Goal: Task Accomplishment & Management: Manage account settings

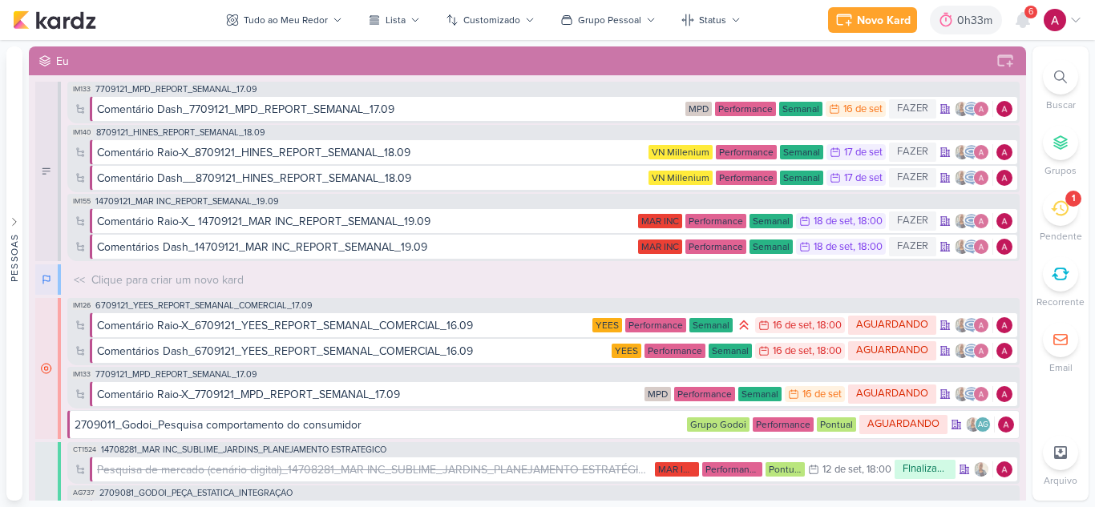
scroll to position [641, 0]
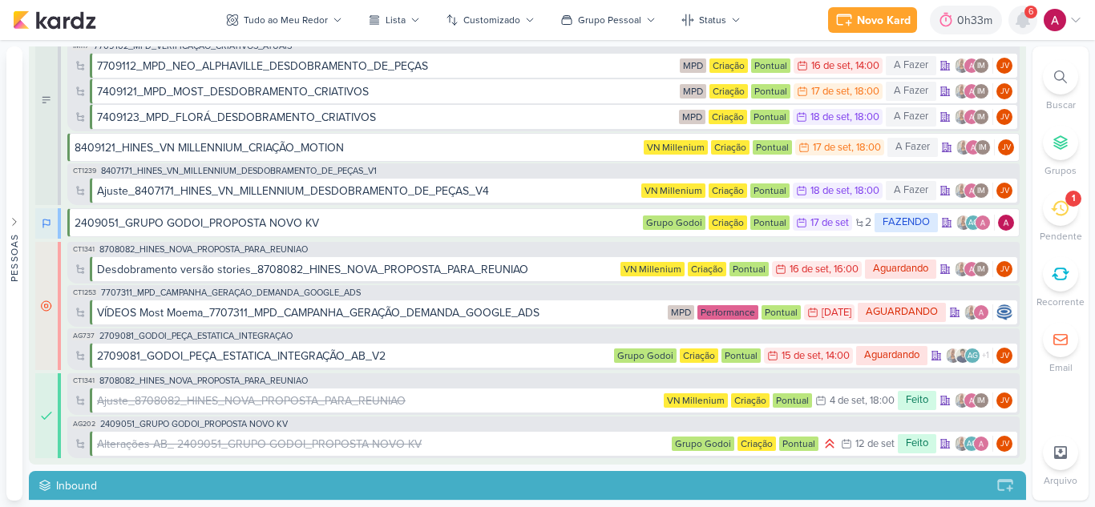
click at [1022, 25] on icon at bounding box center [1022, 20] width 13 height 14
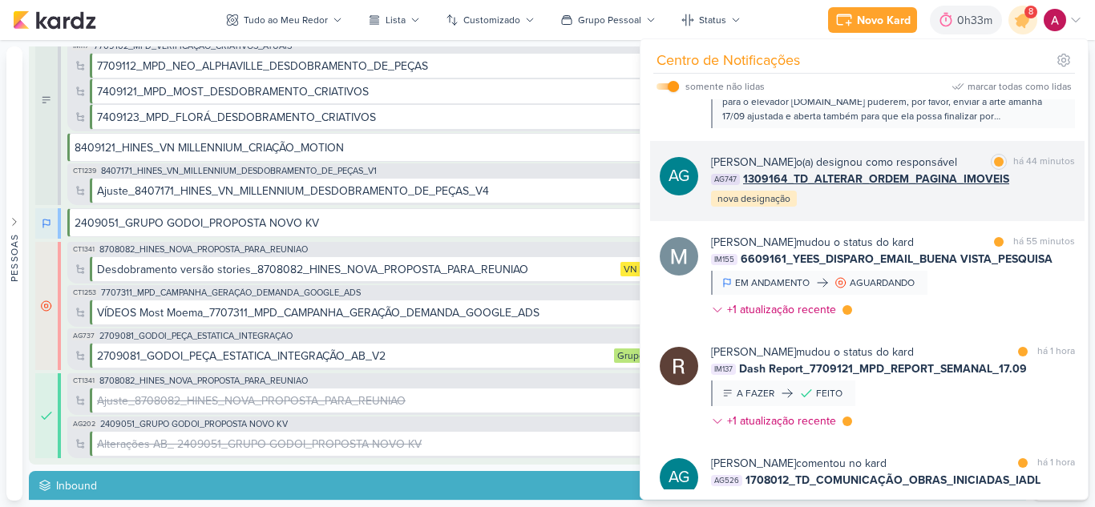
scroll to position [418, 0]
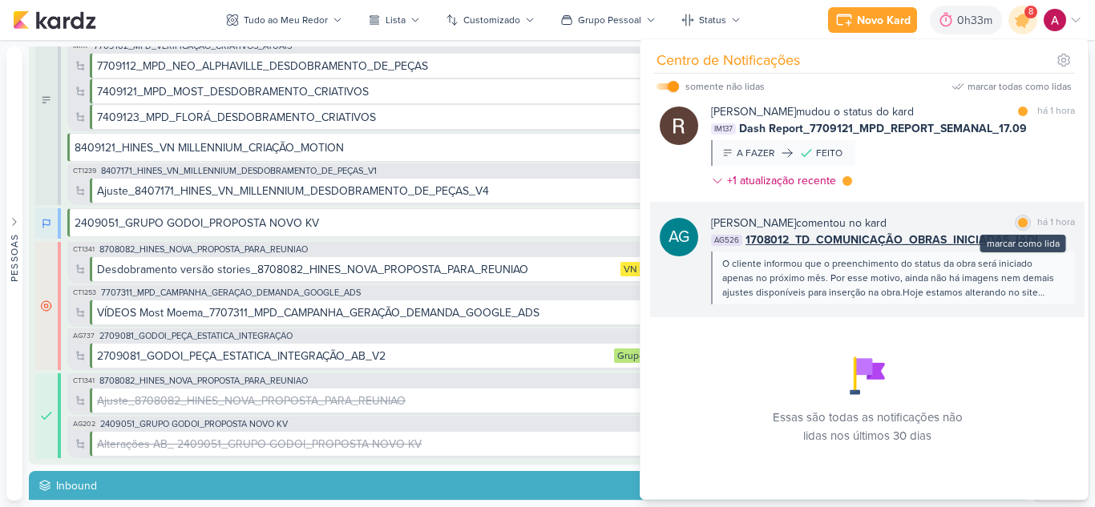
click at [1018, 226] on div at bounding box center [1023, 223] width 10 height 10
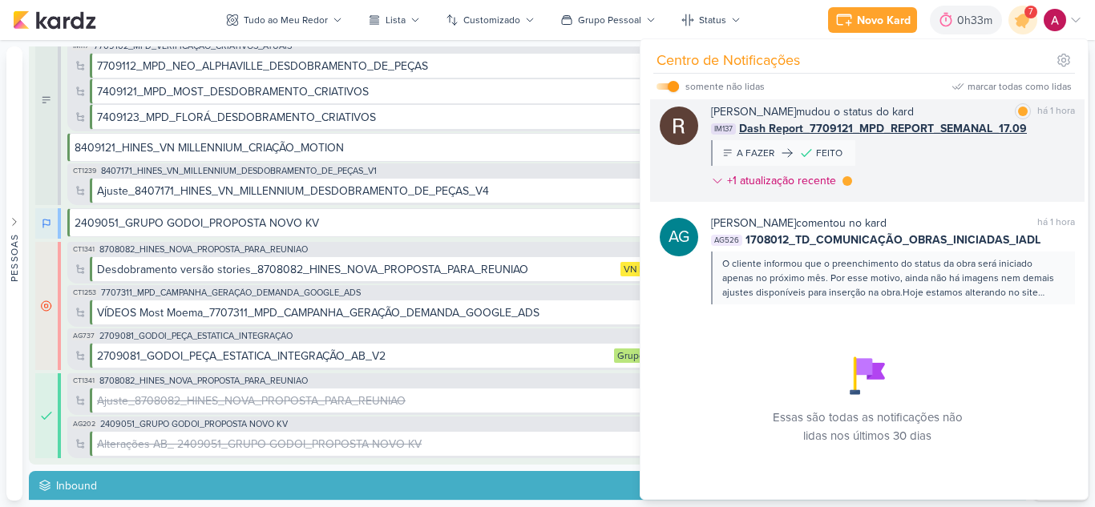
click at [984, 183] on div "[PERSON_NAME] mudou o status do kard marcar como lida há 1 hora IM137 Dash Repo…" at bounding box center [893, 149] width 364 height 92
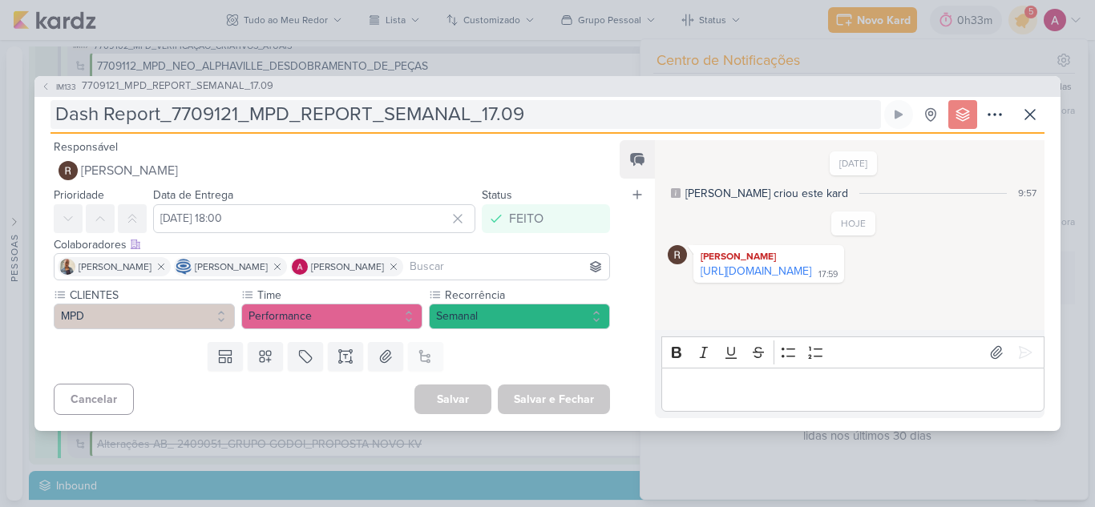
drag, startPoint x: 820, startPoint y: 276, endPoint x: 602, endPoint y: 102, distance: 278.9
click at [811, 276] on link "[URL][DOMAIN_NAME]" at bounding box center [756, 272] width 111 height 14
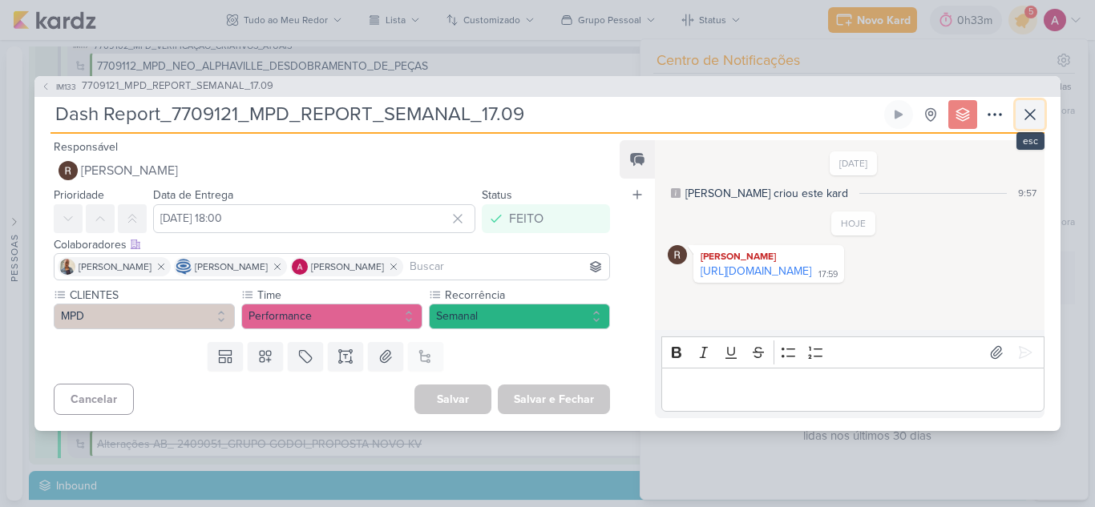
click at [1036, 115] on icon at bounding box center [1029, 114] width 19 height 19
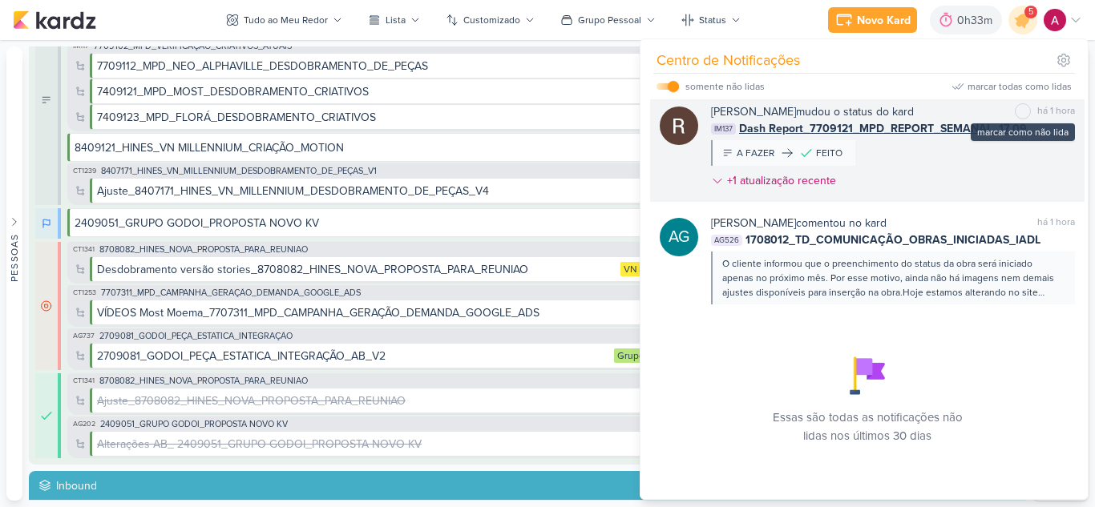
click at [1022, 109] on div "marcar como não lida" at bounding box center [1023, 111] width 16 height 16
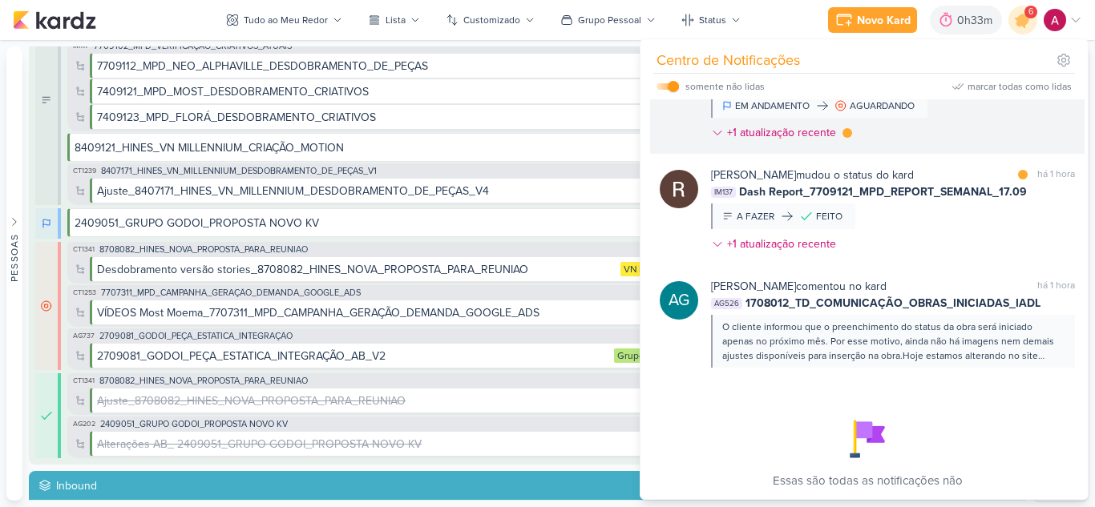
scroll to position [257, 0]
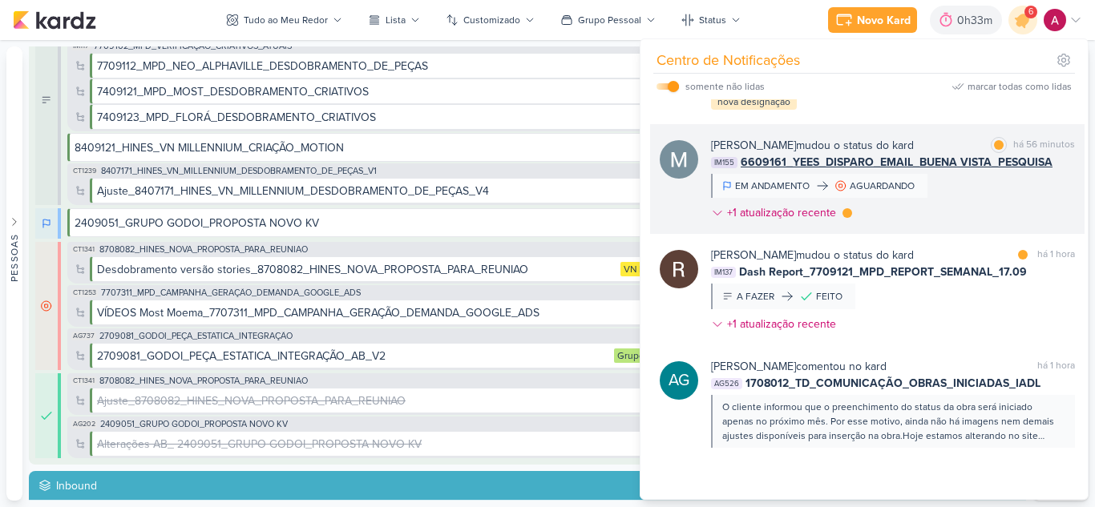
click at [1012, 216] on div "[PERSON_NAME] mudou o status do kard marcar como lida há 56 minutos IM155 66091…" at bounding box center [893, 182] width 364 height 91
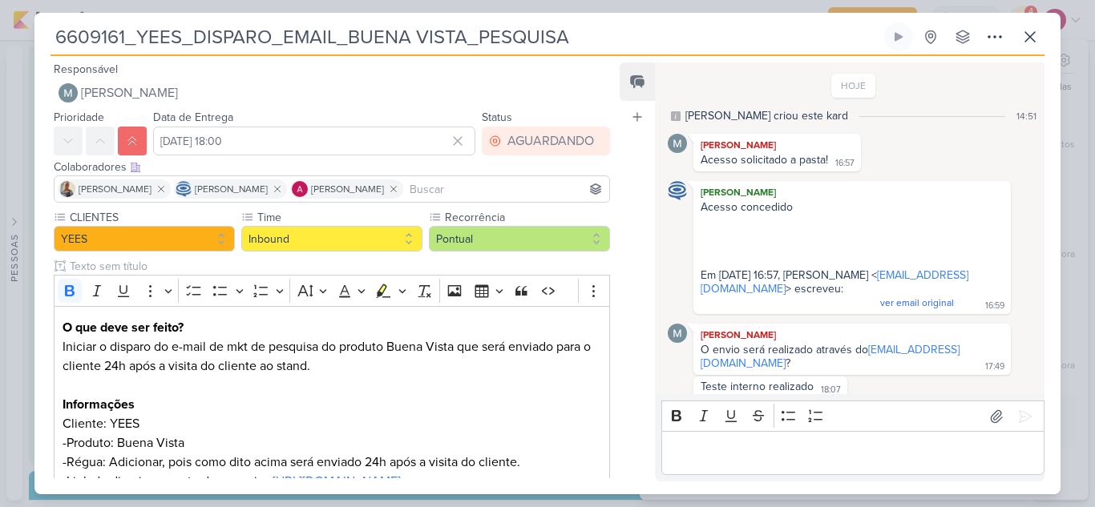
scroll to position [10, 0]
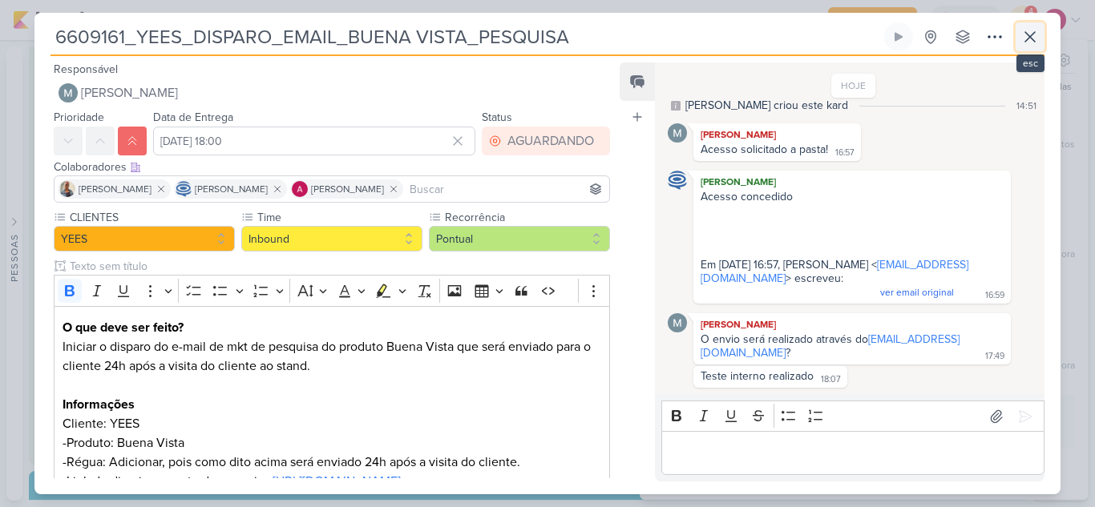
click at [1019, 42] on button at bounding box center [1030, 36] width 29 height 29
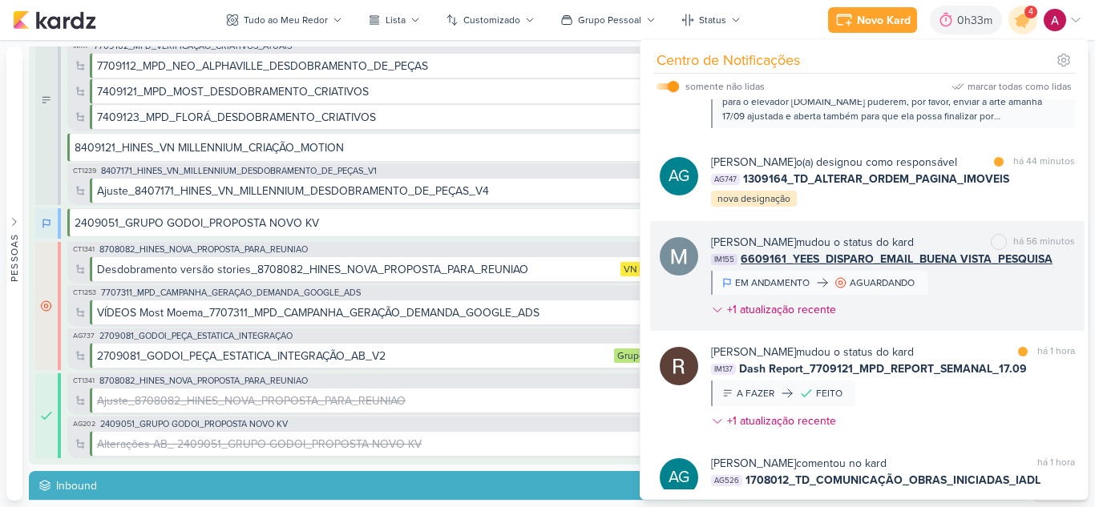
scroll to position [97, 0]
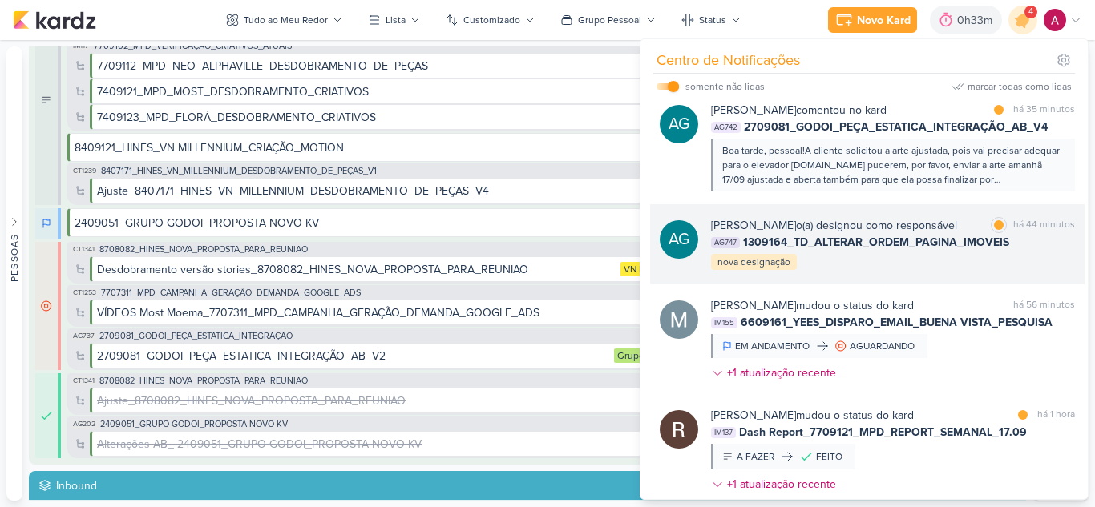
click at [1031, 251] on div "AG747 1309164_TD_ALTERAR_ORDEM_PAGINA_IMOVEIS" at bounding box center [893, 242] width 364 height 17
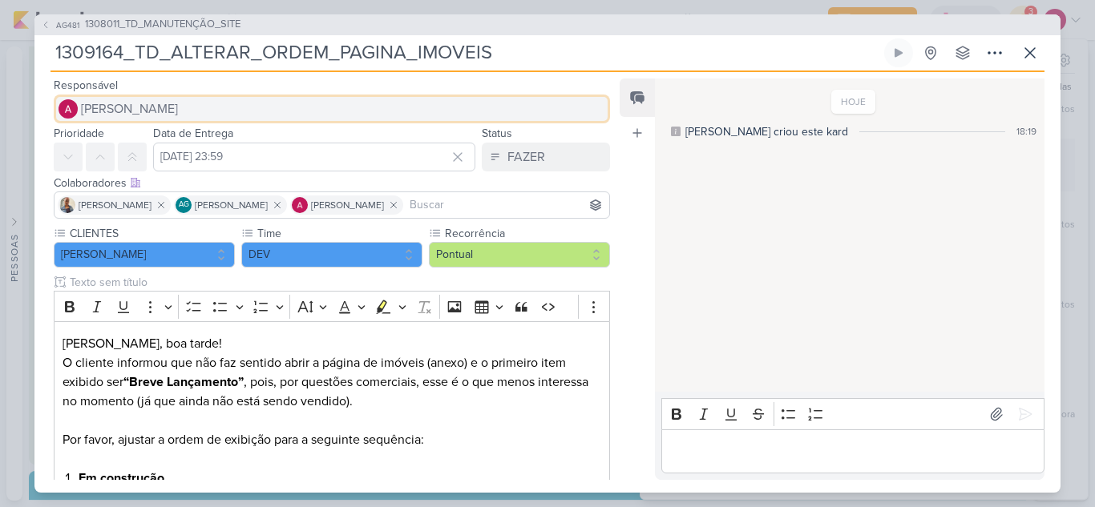
click at [165, 108] on span "[PERSON_NAME]" at bounding box center [129, 108] width 97 height 19
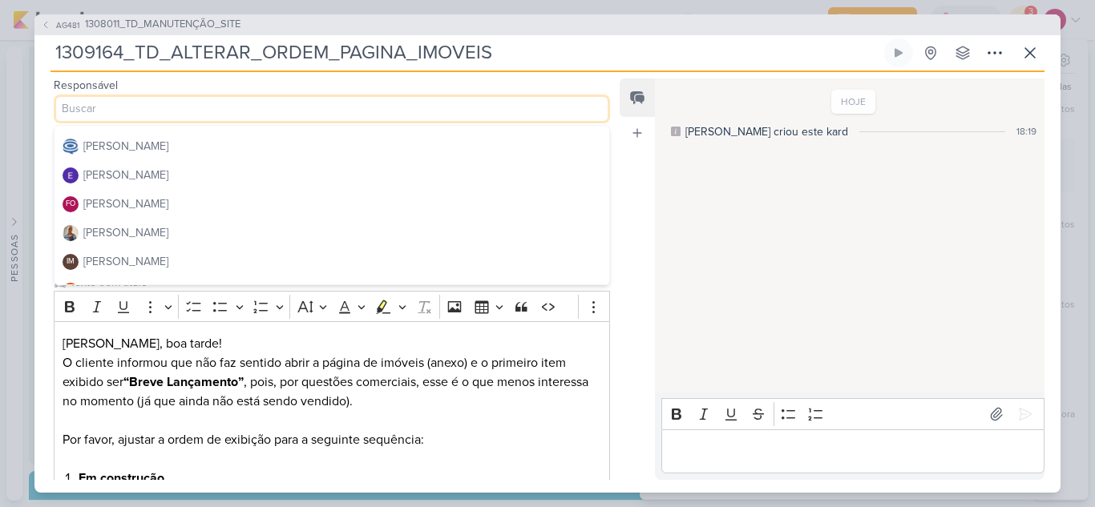
scroll to position [160, 0]
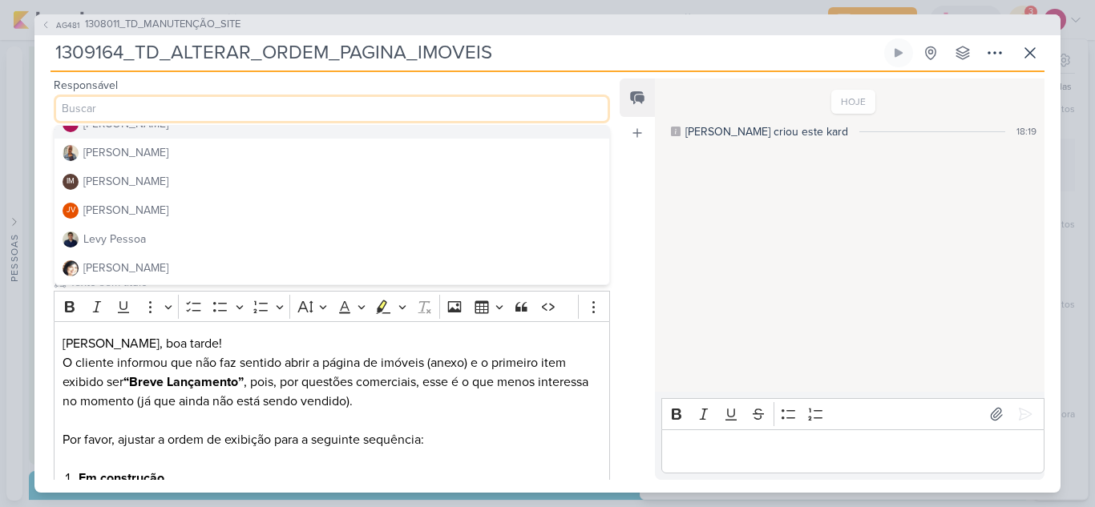
click at [173, 133] on button "FO [PERSON_NAME]" at bounding box center [332, 124] width 555 height 29
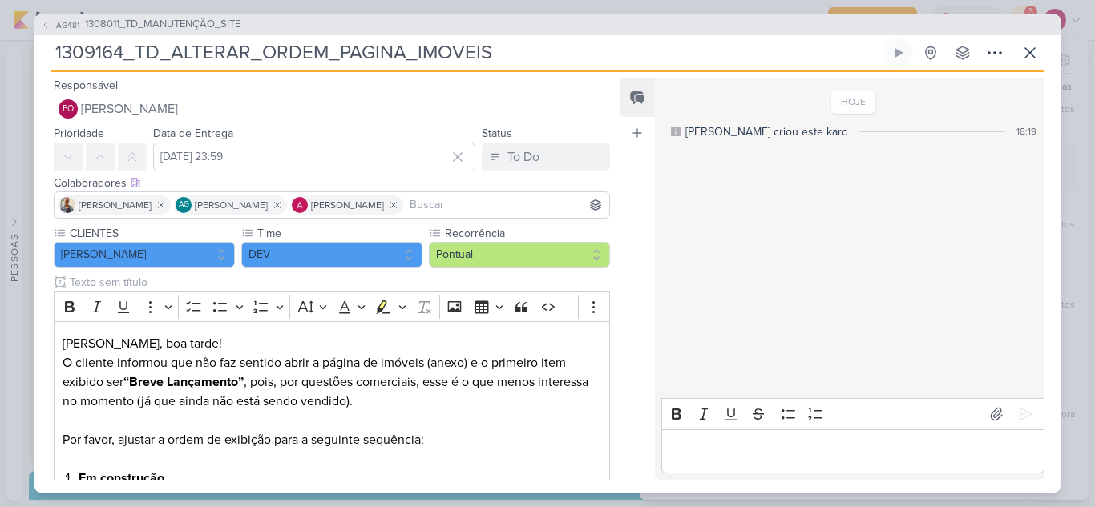
scroll to position [357, 0]
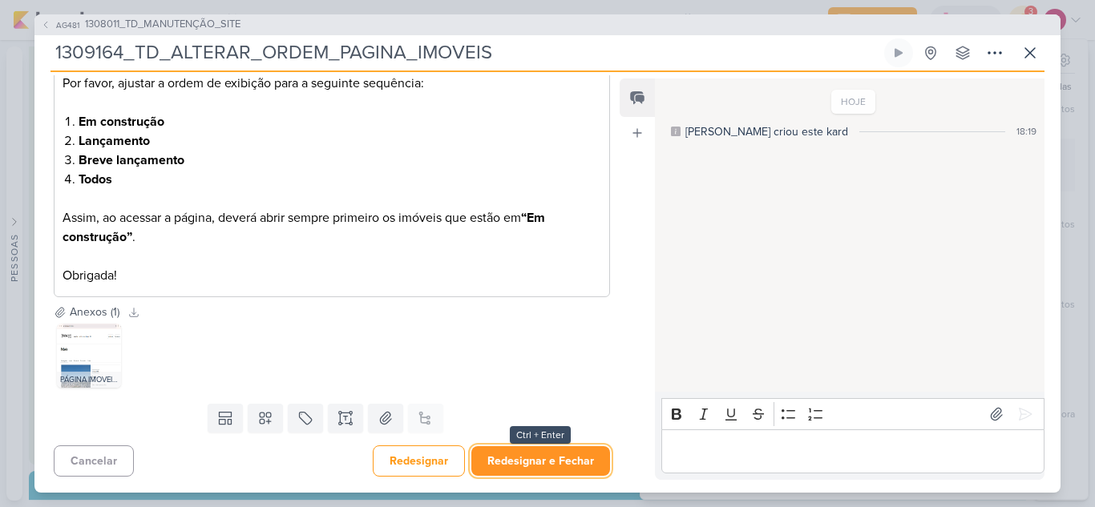
click at [543, 454] on button "Redesignar e Fechar" at bounding box center [540, 461] width 139 height 30
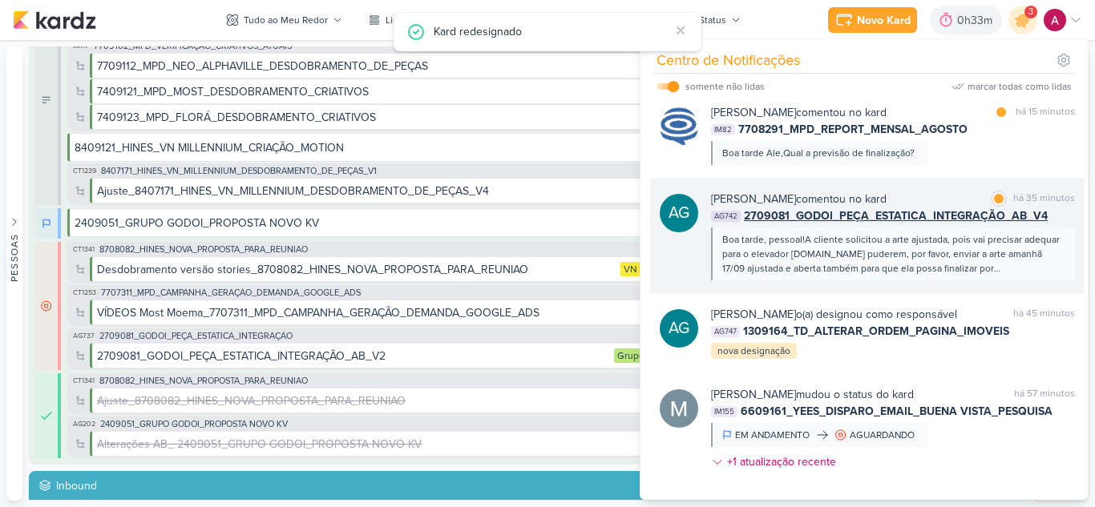
scroll to position [0, 0]
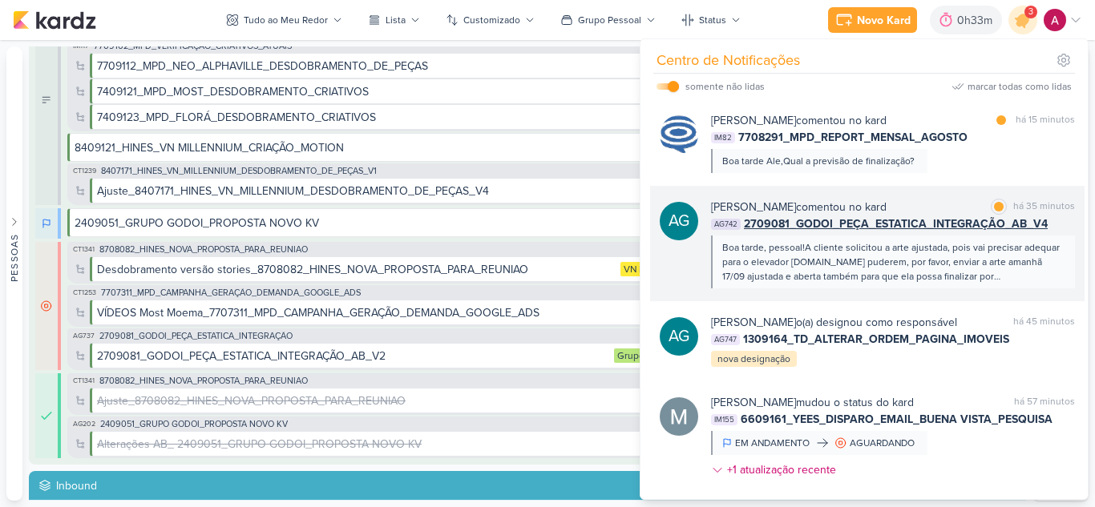
click at [940, 199] on div "[PERSON_NAME] comentou no kard marcar como lida há 35 minutos" at bounding box center [893, 207] width 364 height 17
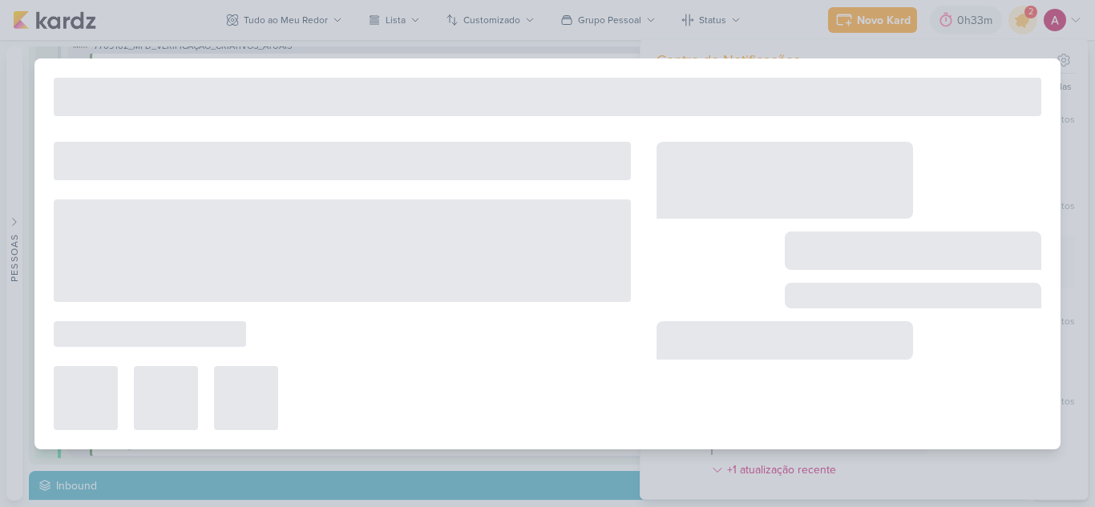
type input "2709081_GODOI_PEÇA_ESTATICA_INTEGRAÇÃO_AB_V4"
type input "[DATE] 15:00"
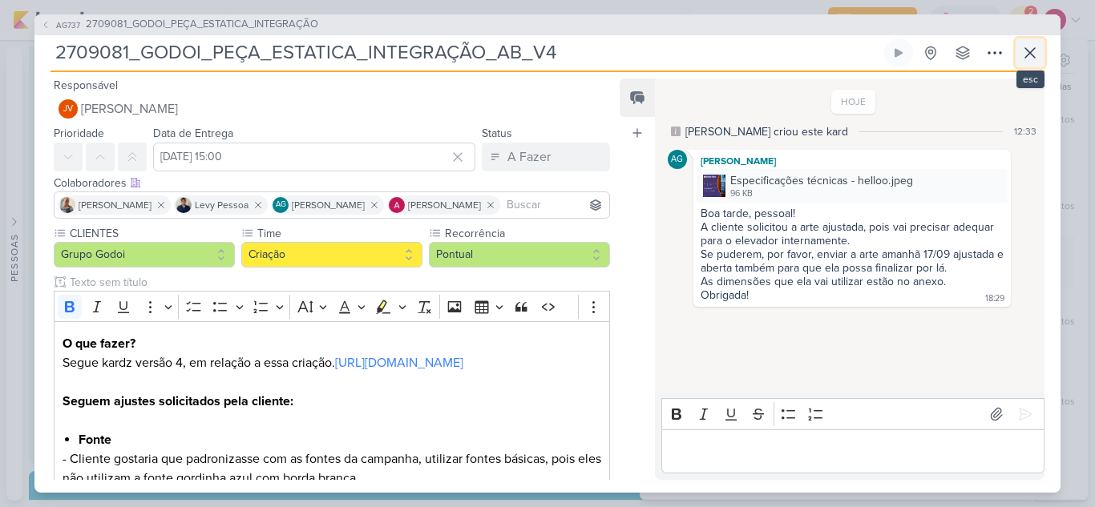
click at [1023, 56] on icon at bounding box center [1029, 52] width 19 height 19
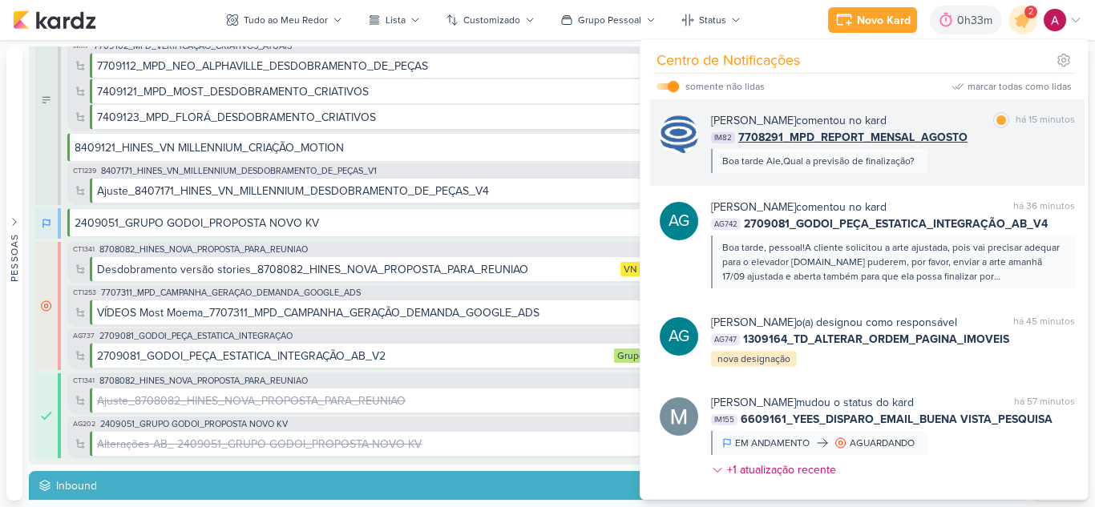
click at [988, 164] on div "[PERSON_NAME] comentou no kard marcar como lida há 15 minutos IM82 7708291_MPD_…" at bounding box center [893, 142] width 364 height 61
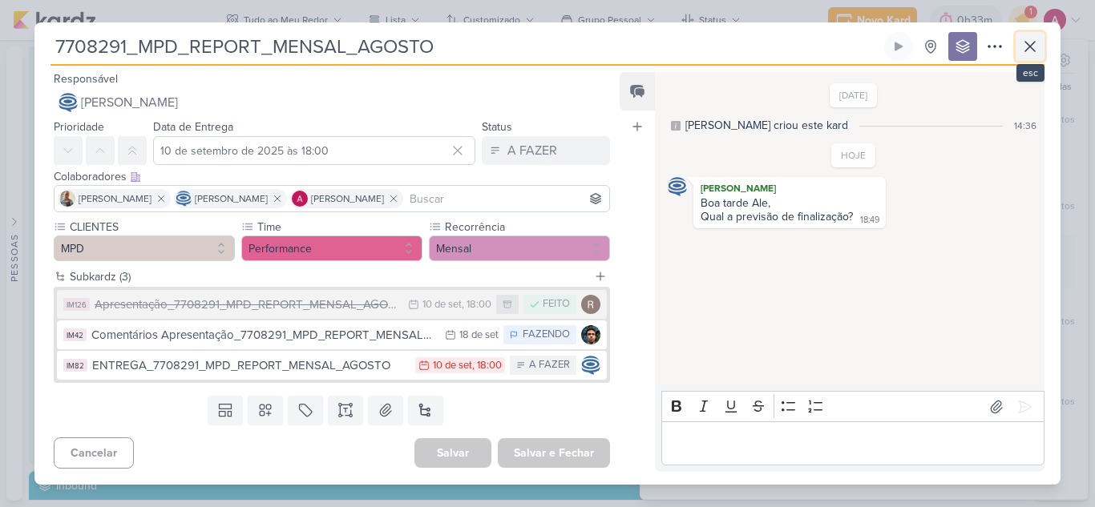
click at [1021, 52] on icon at bounding box center [1029, 46] width 19 height 19
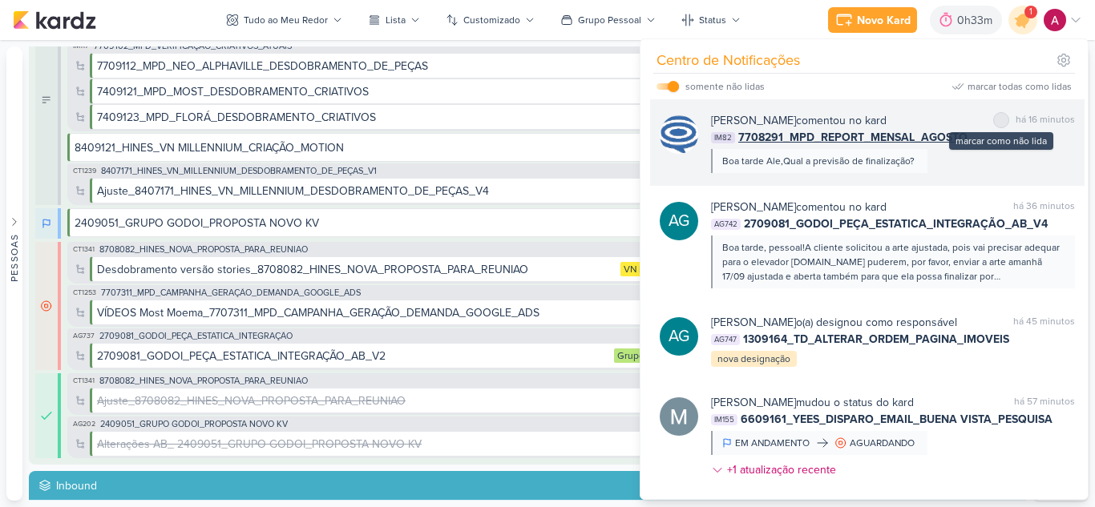
click at [997, 123] on div at bounding box center [1001, 120] width 10 height 10
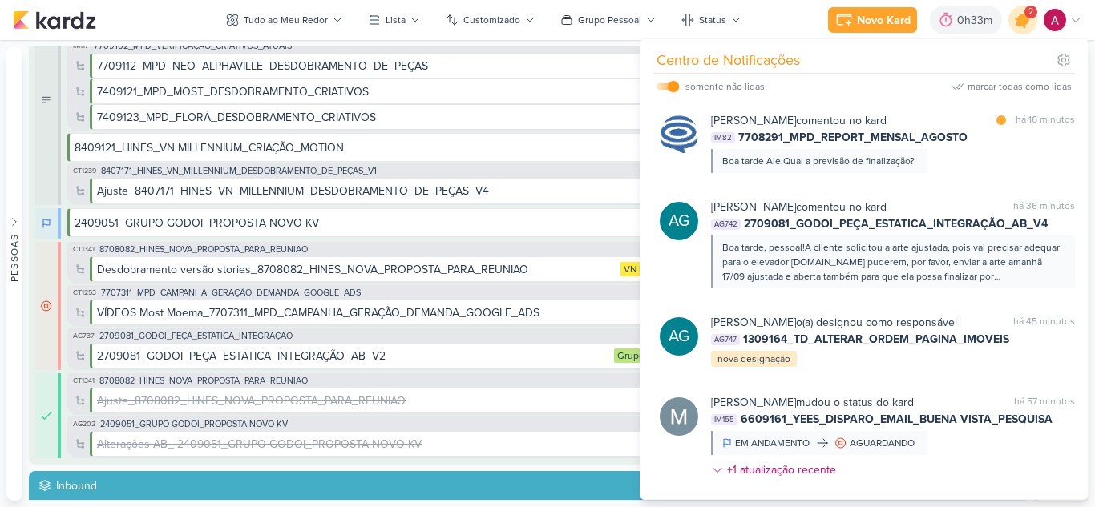
click at [1024, 30] on icon at bounding box center [1022, 19] width 27 height 27
